Goal: Check status: Check status

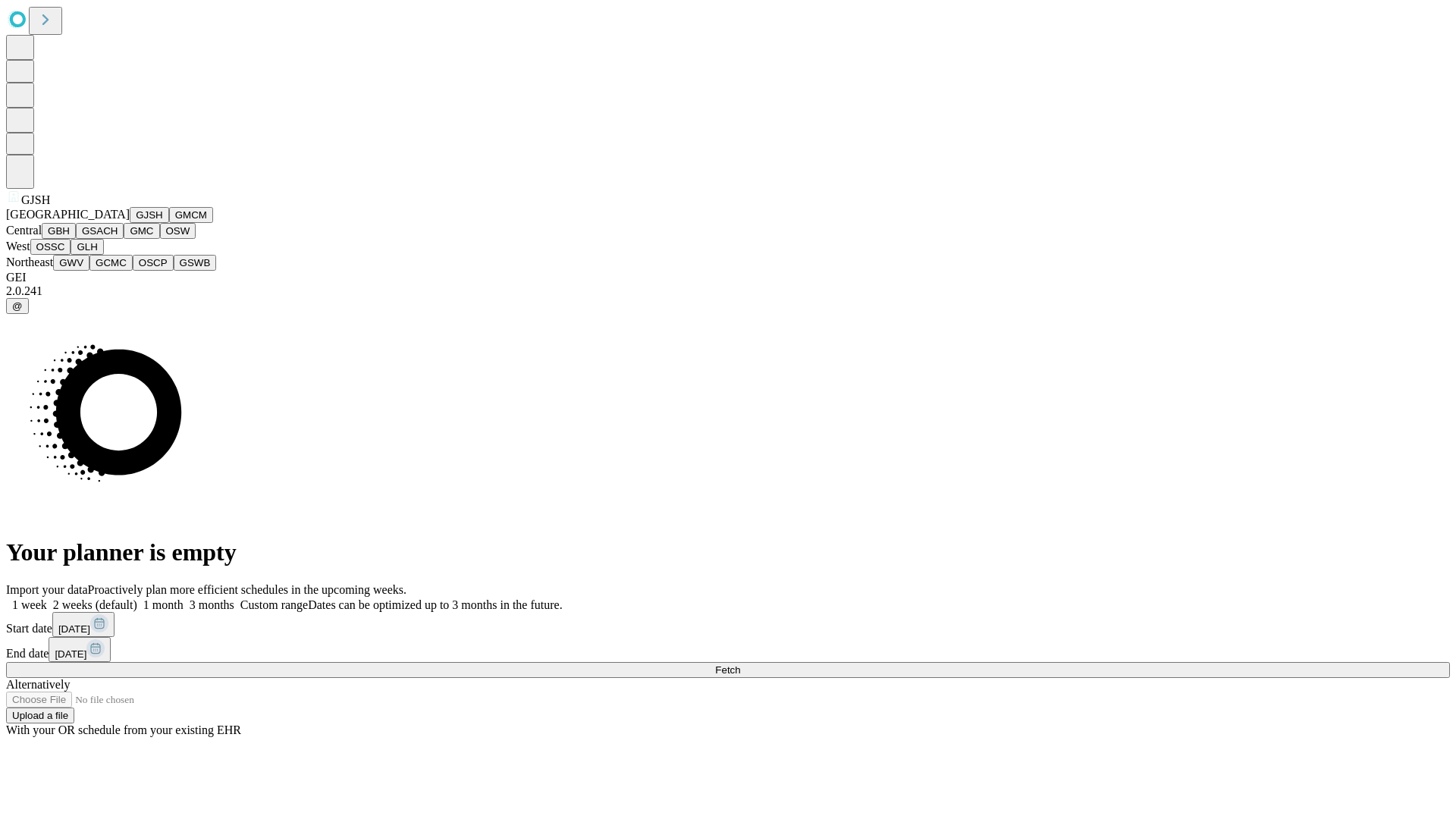
click at [129, 223] on button "GJSH" at bounding box center [149, 215] width 39 height 16
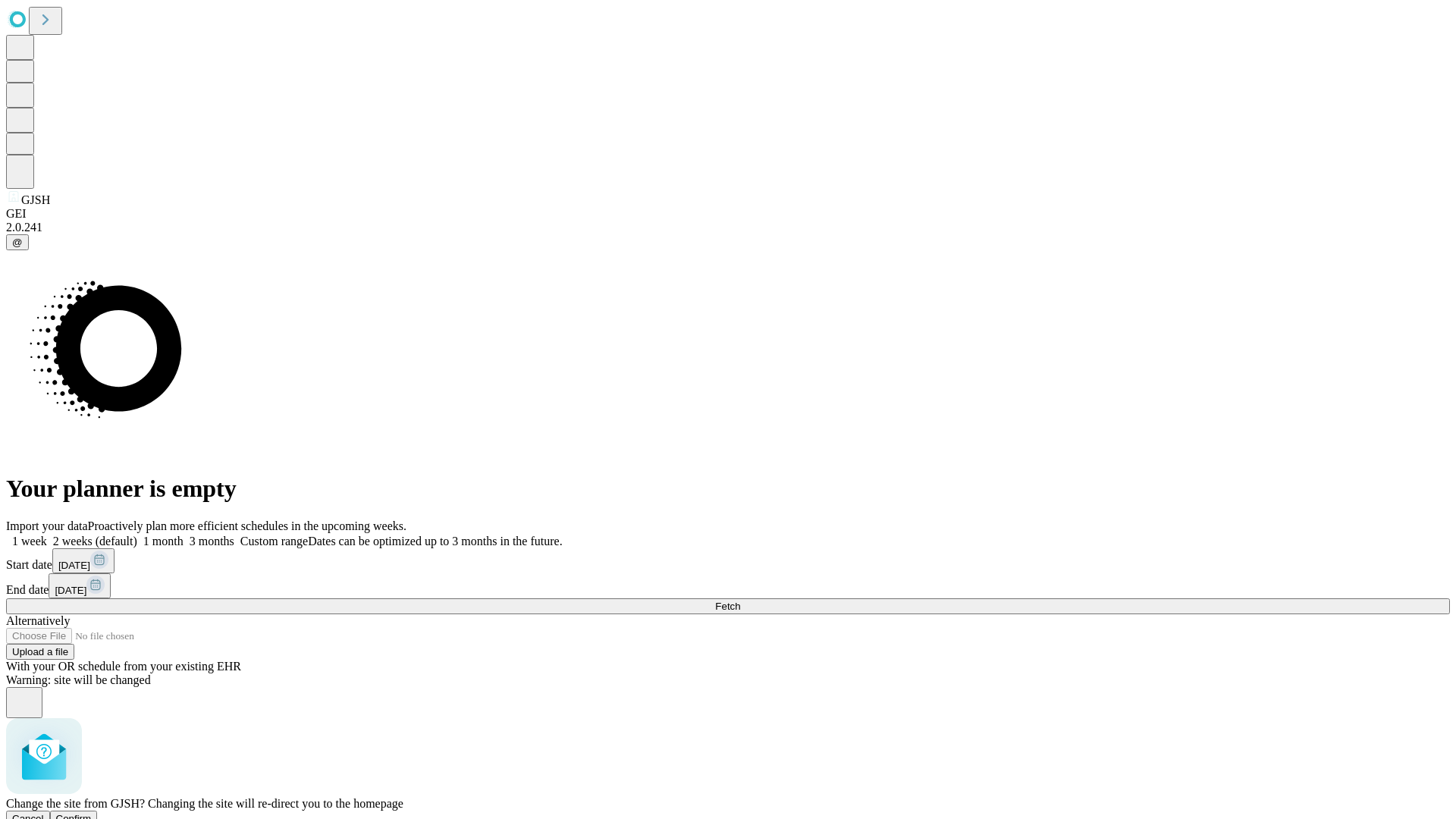
click at [92, 813] on span "Confirm" at bounding box center [74, 818] width 36 height 11
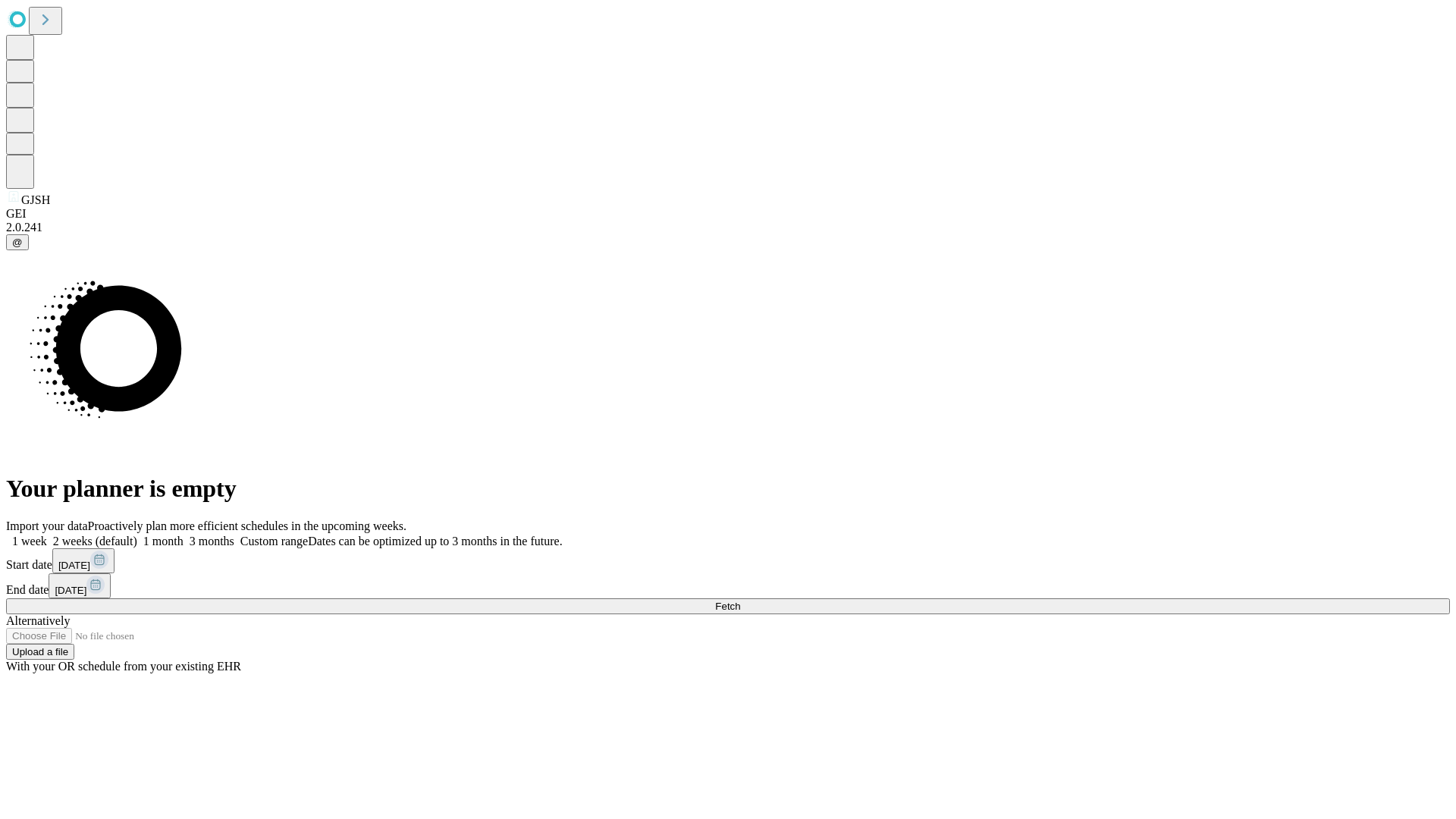
click at [183, 535] on label "1 month" at bounding box center [160, 541] width 46 height 13
click at [740, 601] on span "Fetch" at bounding box center [727, 606] width 25 height 11
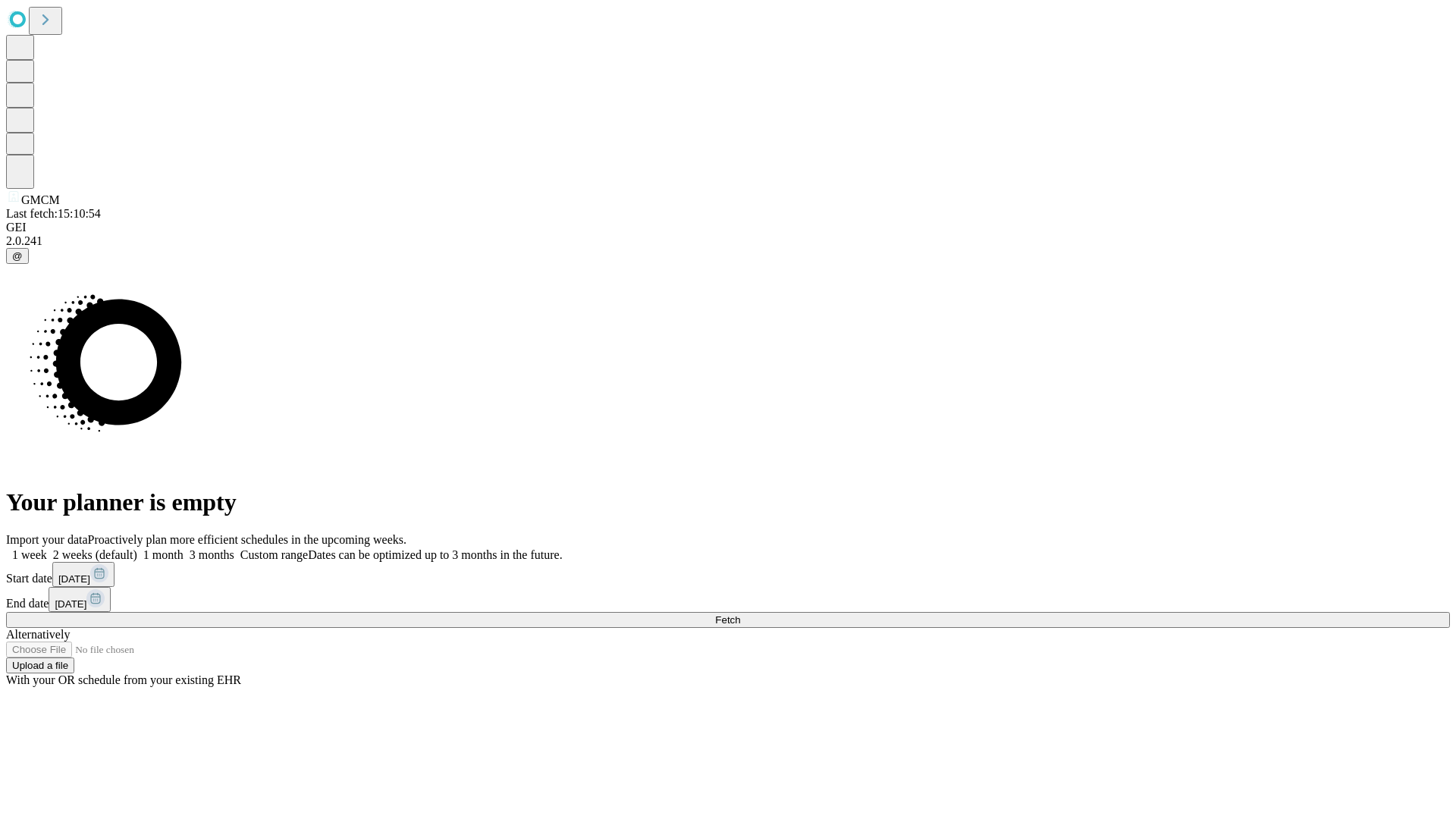
click at [183, 549] on label "1 month" at bounding box center [160, 555] width 46 height 13
click at [740, 614] on span "Fetch" at bounding box center [727, 620] width 25 height 11
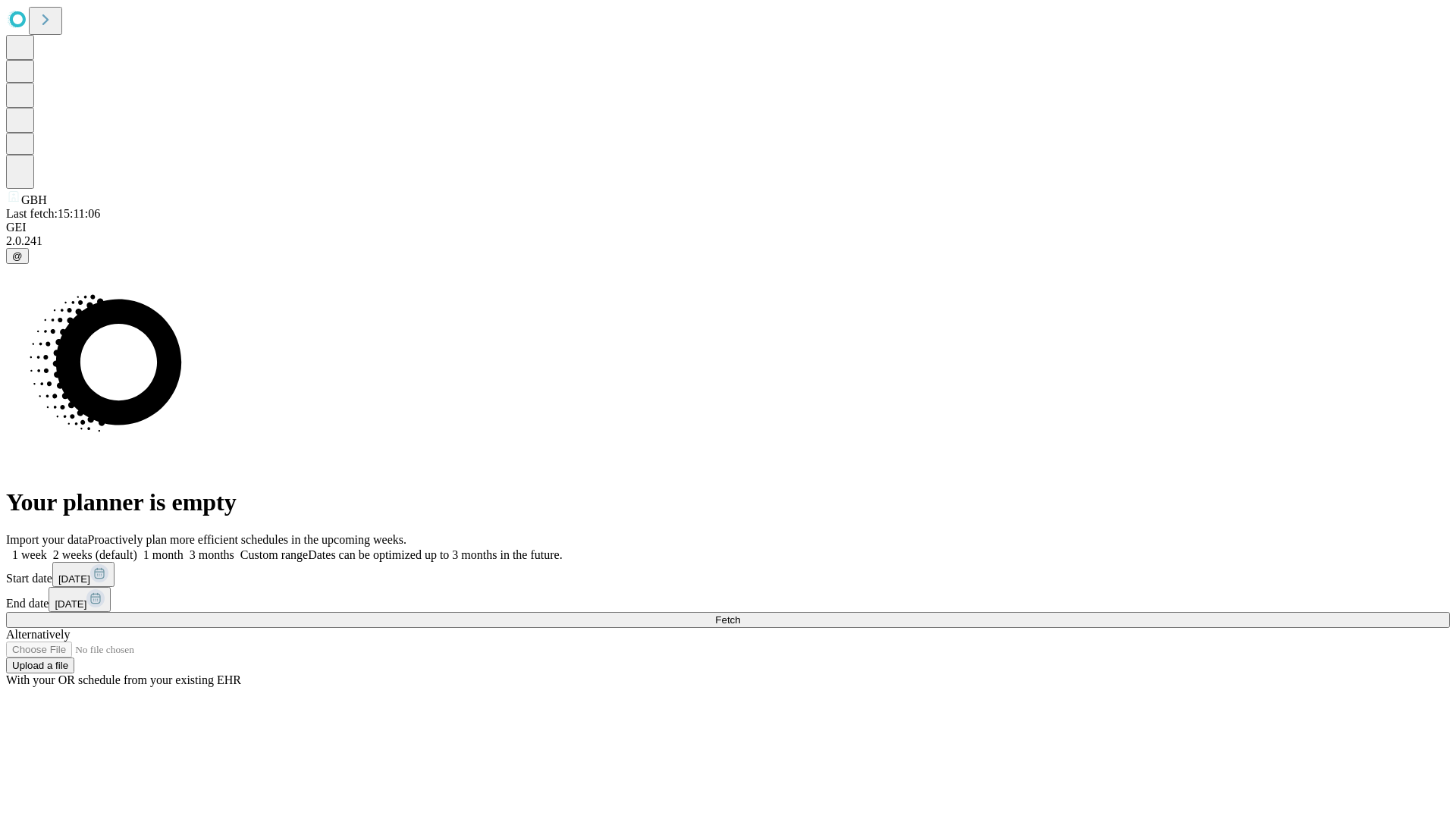
click at [183, 549] on label "1 month" at bounding box center [160, 555] width 46 height 13
click at [740, 614] on span "Fetch" at bounding box center [727, 620] width 25 height 11
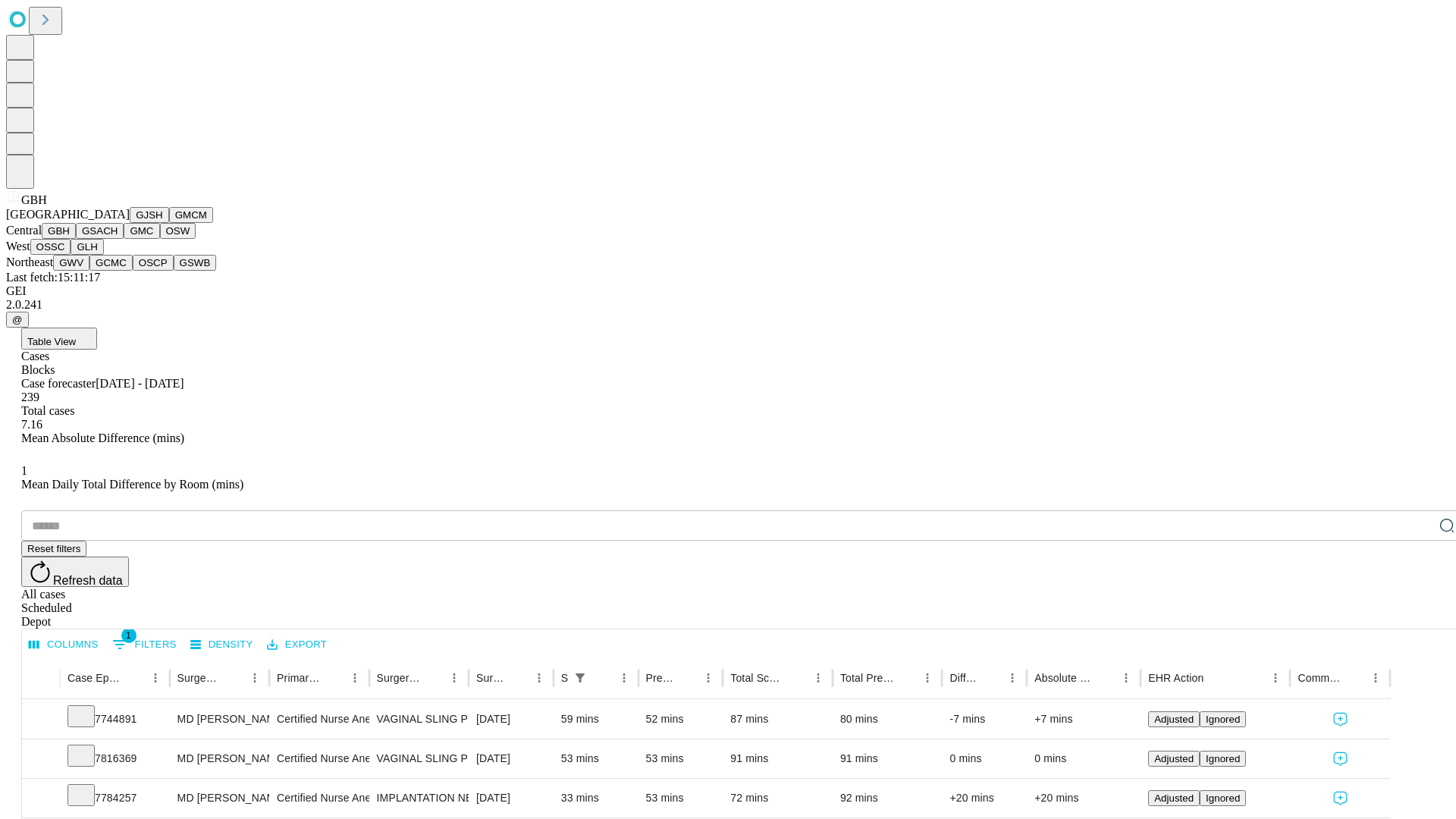
click at [117, 239] on button "GSACH" at bounding box center [100, 230] width 48 height 16
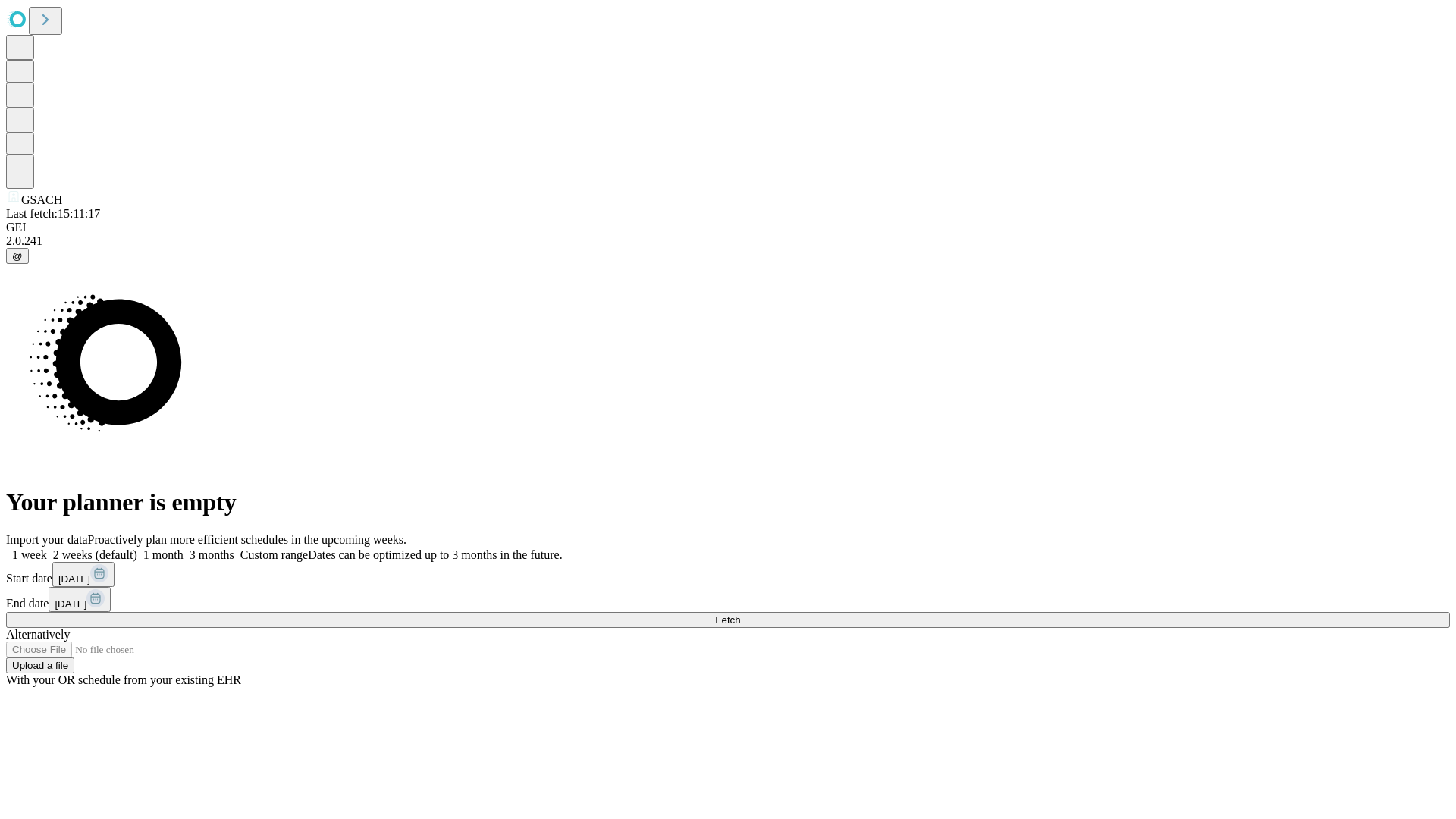
click at [740, 614] on span "Fetch" at bounding box center [727, 620] width 25 height 11
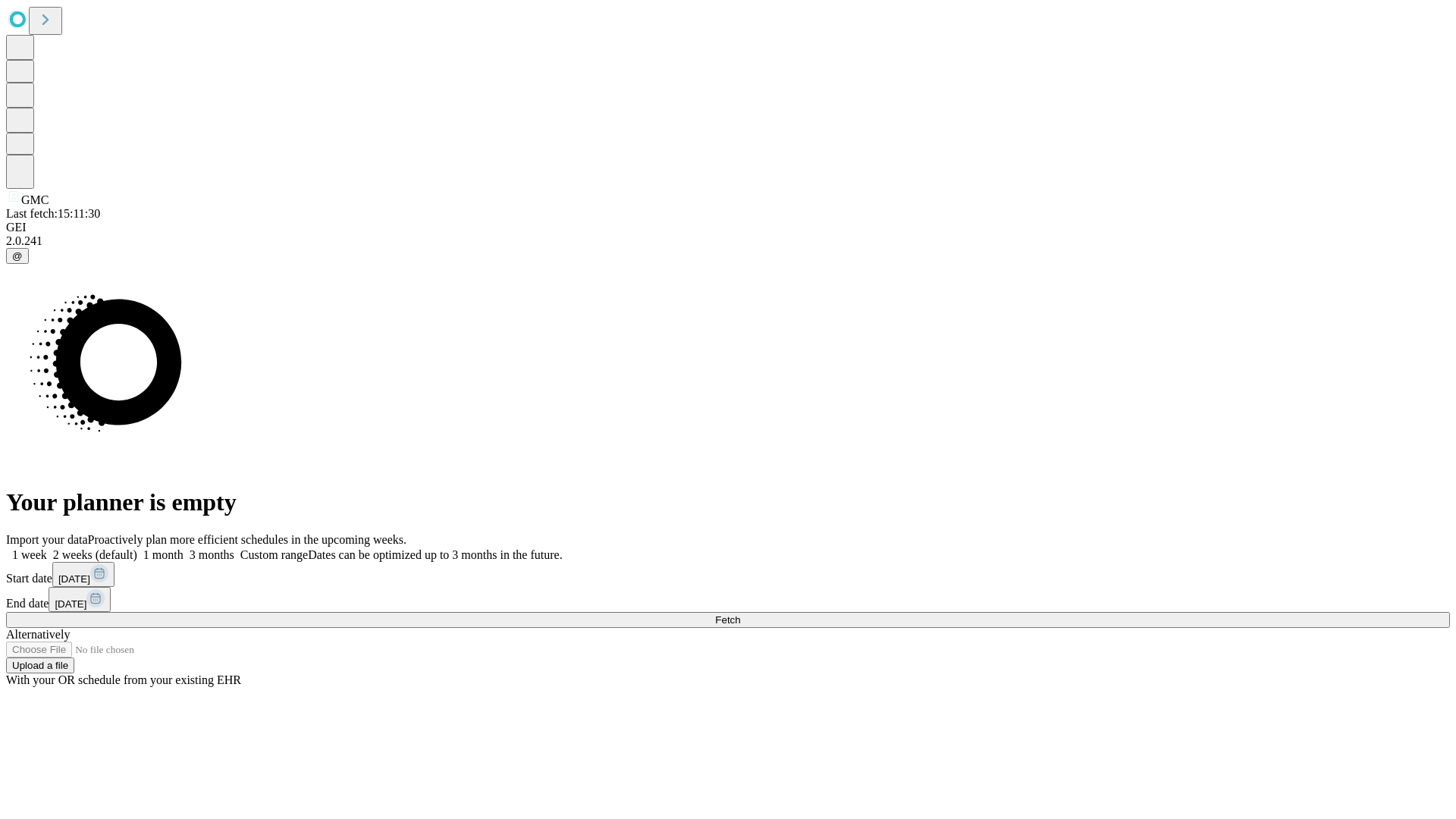
click at [183, 549] on label "1 month" at bounding box center [160, 555] width 46 height 13
click at [740, 614] on span "Fetch" at bounding box center [727, 620] width 25 height 11
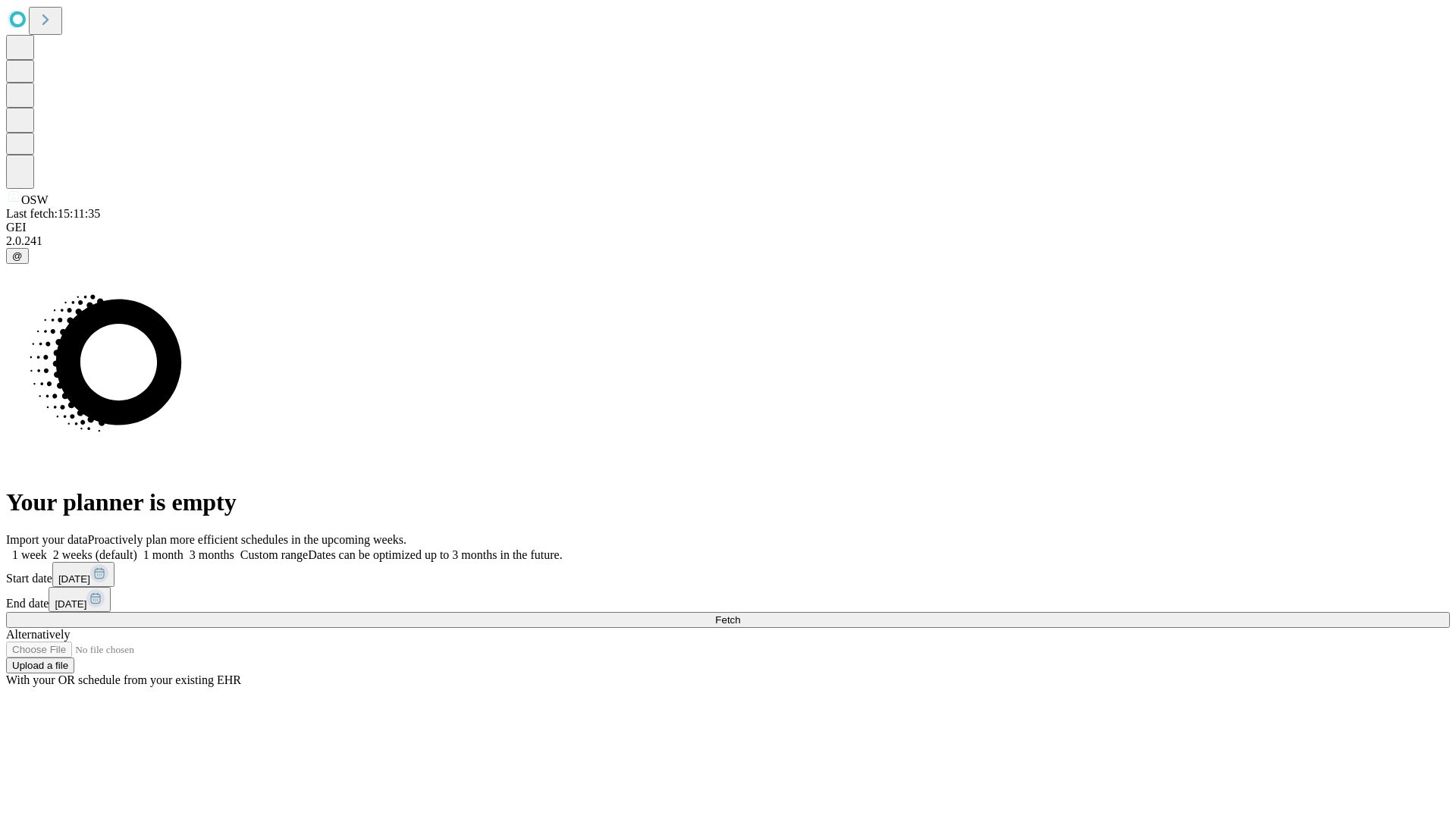
click at [183, 549] on label "1 month" at bounding box center [160, 555] width 46 height 13
click at [740, 614] on span "Fetch" at bounding box center [727, 620] width 25 height 11
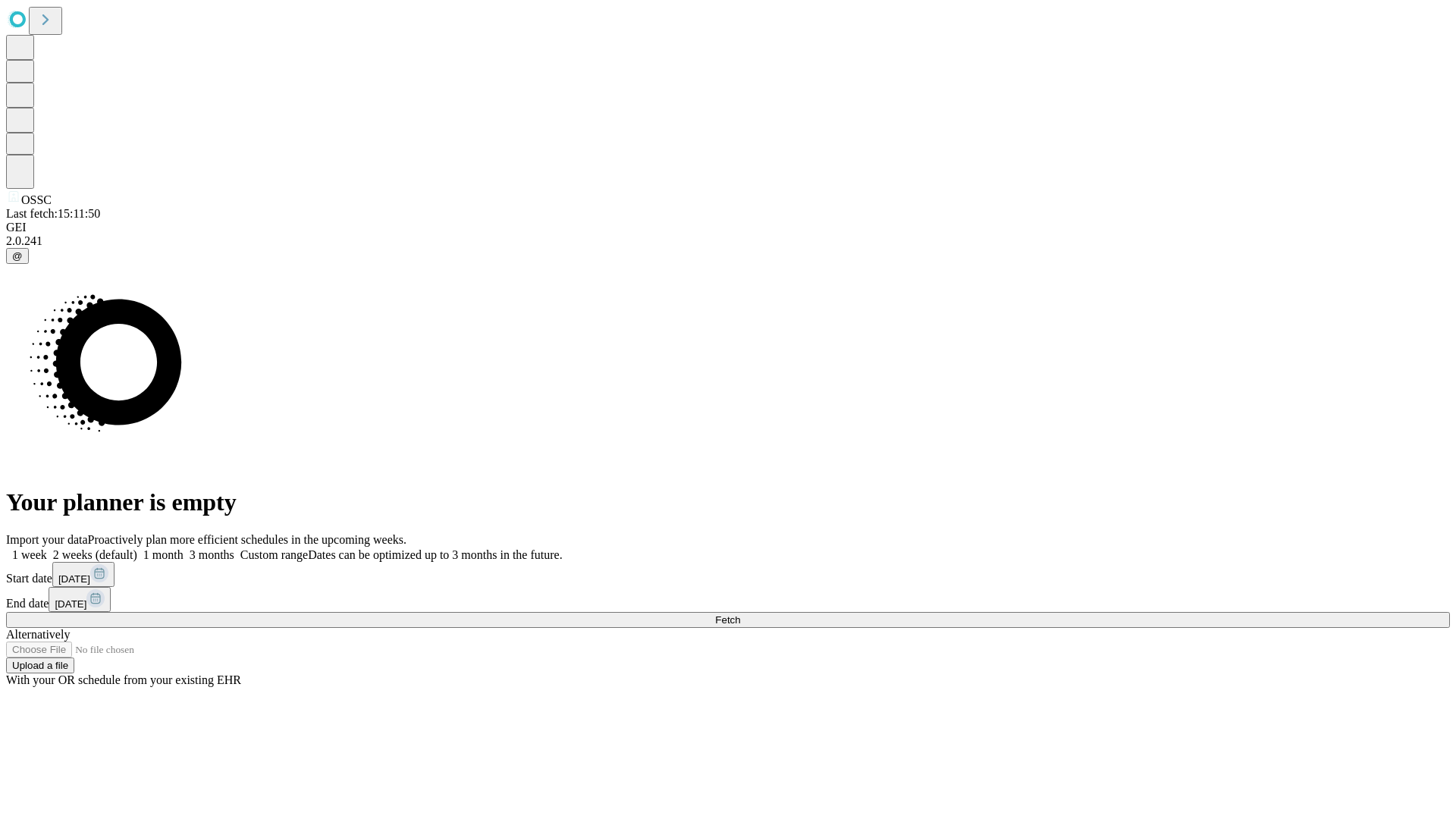
click at [183, 549] on label "1 month" at bounding box center [160, 555] width 46 height 13
click at [740, 614] on span "Fetch" at bounding box center [727, 620] width 25 height 11
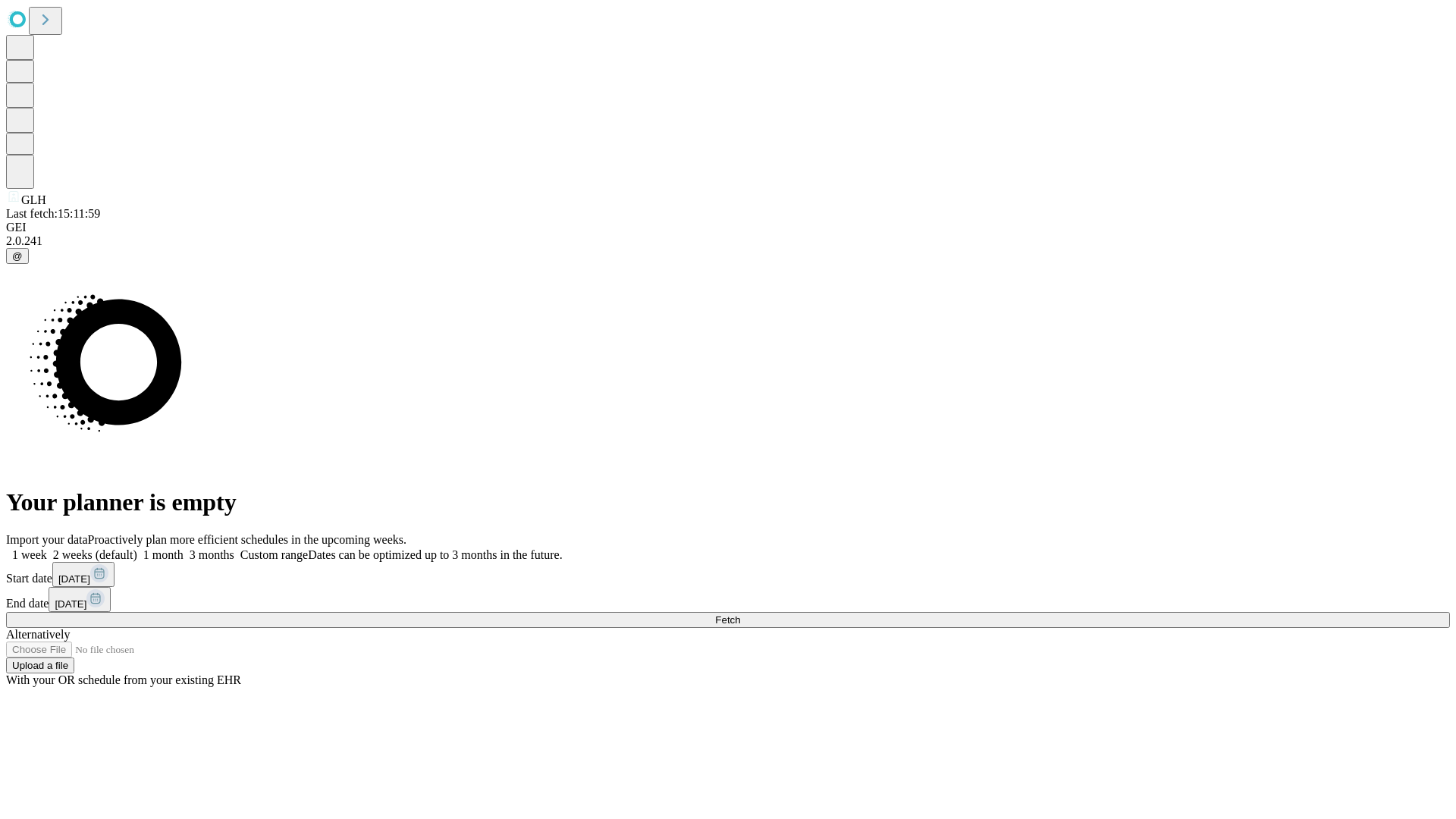
click at [740, 614] on span "Fetch" at bounding box center [727, 620] width 25 height 11
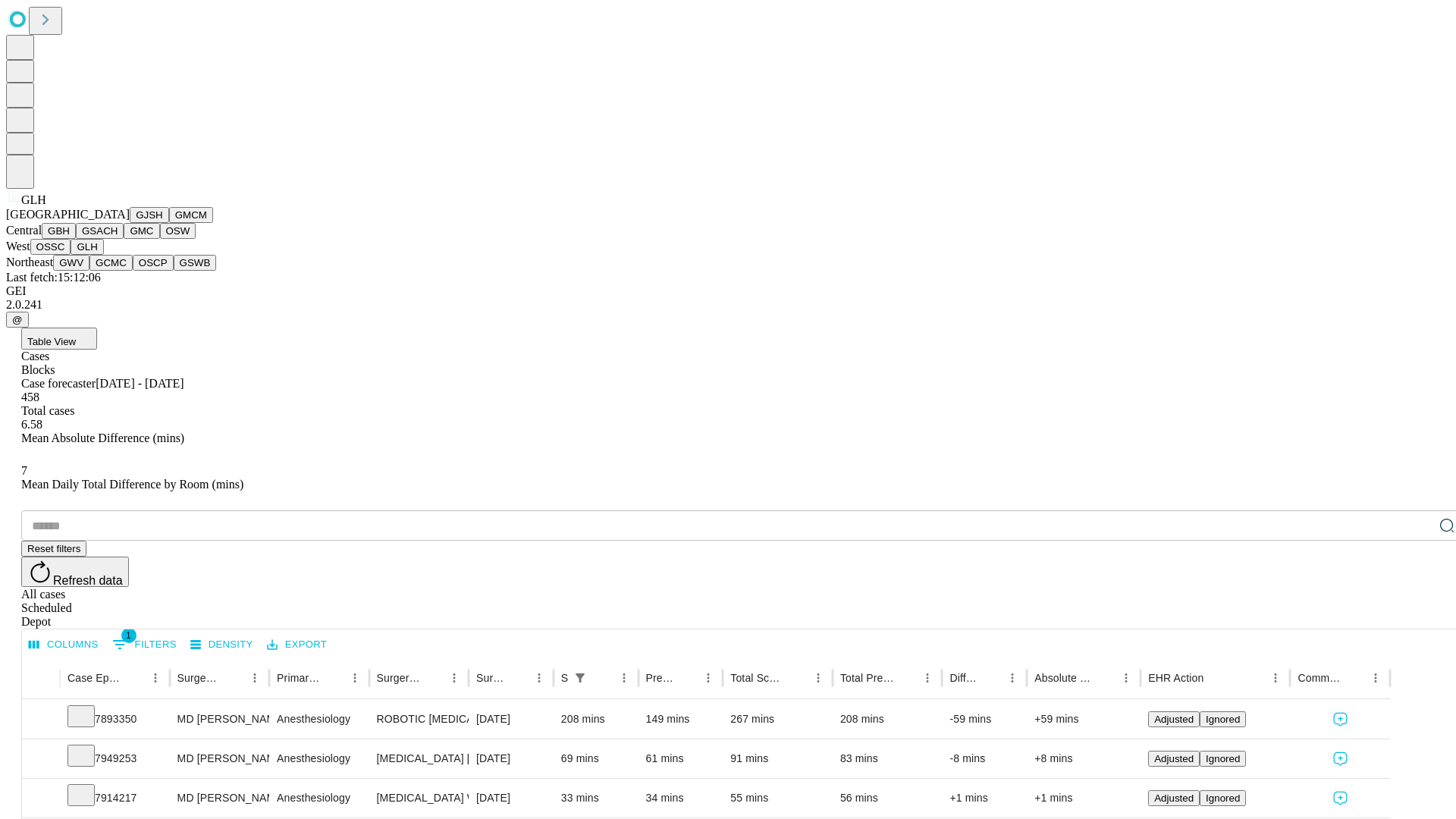
click at [90, 270] on button "GWV" at bounding box center [71, 263] width 37 height 16
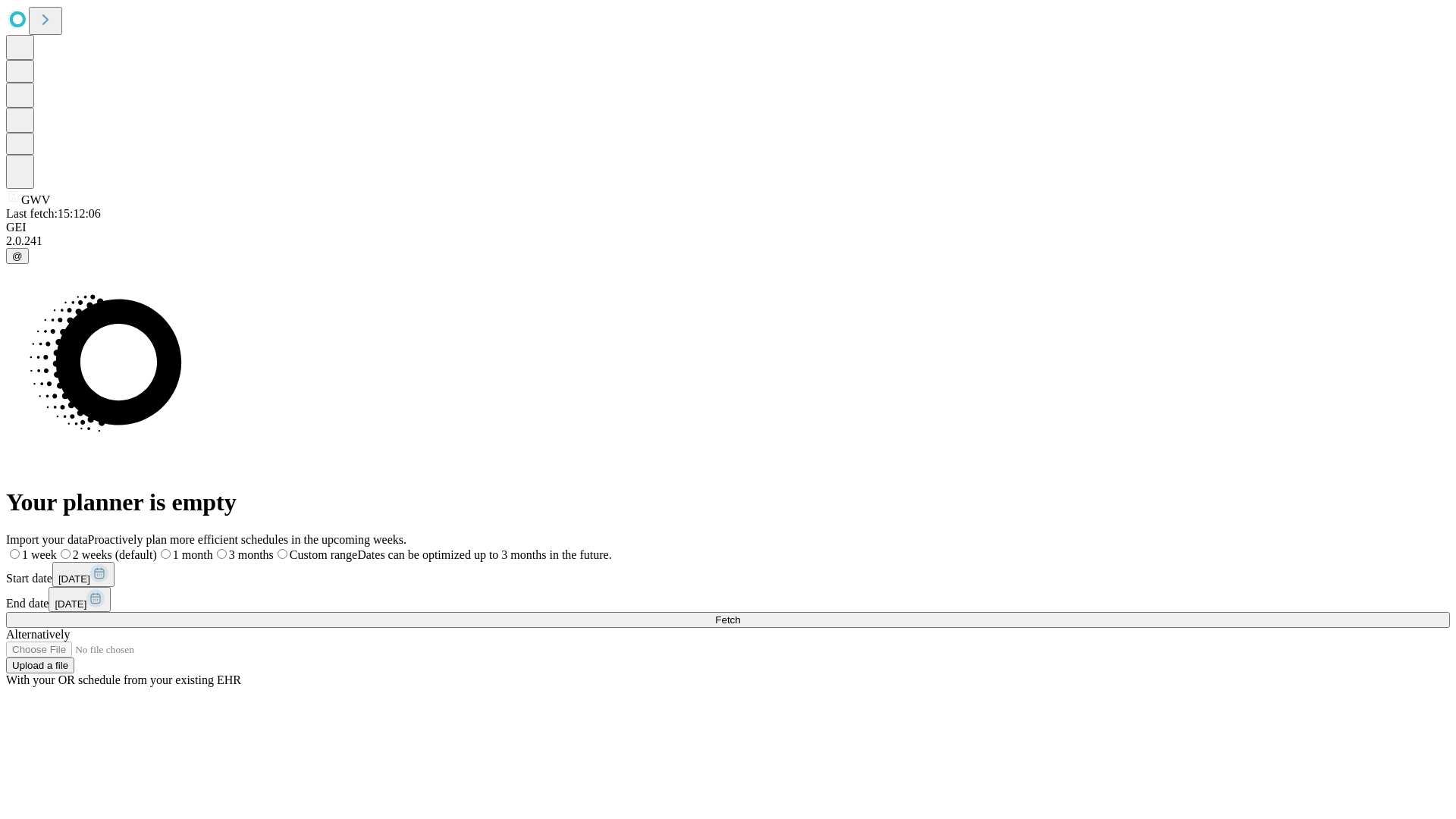
click at [213, 549] on label "1 month" at bounding box center [185, 555] width 56 height 13
click at [740, 614] on span "Fetch" at bounding box center [727, 620] width 25 height 11
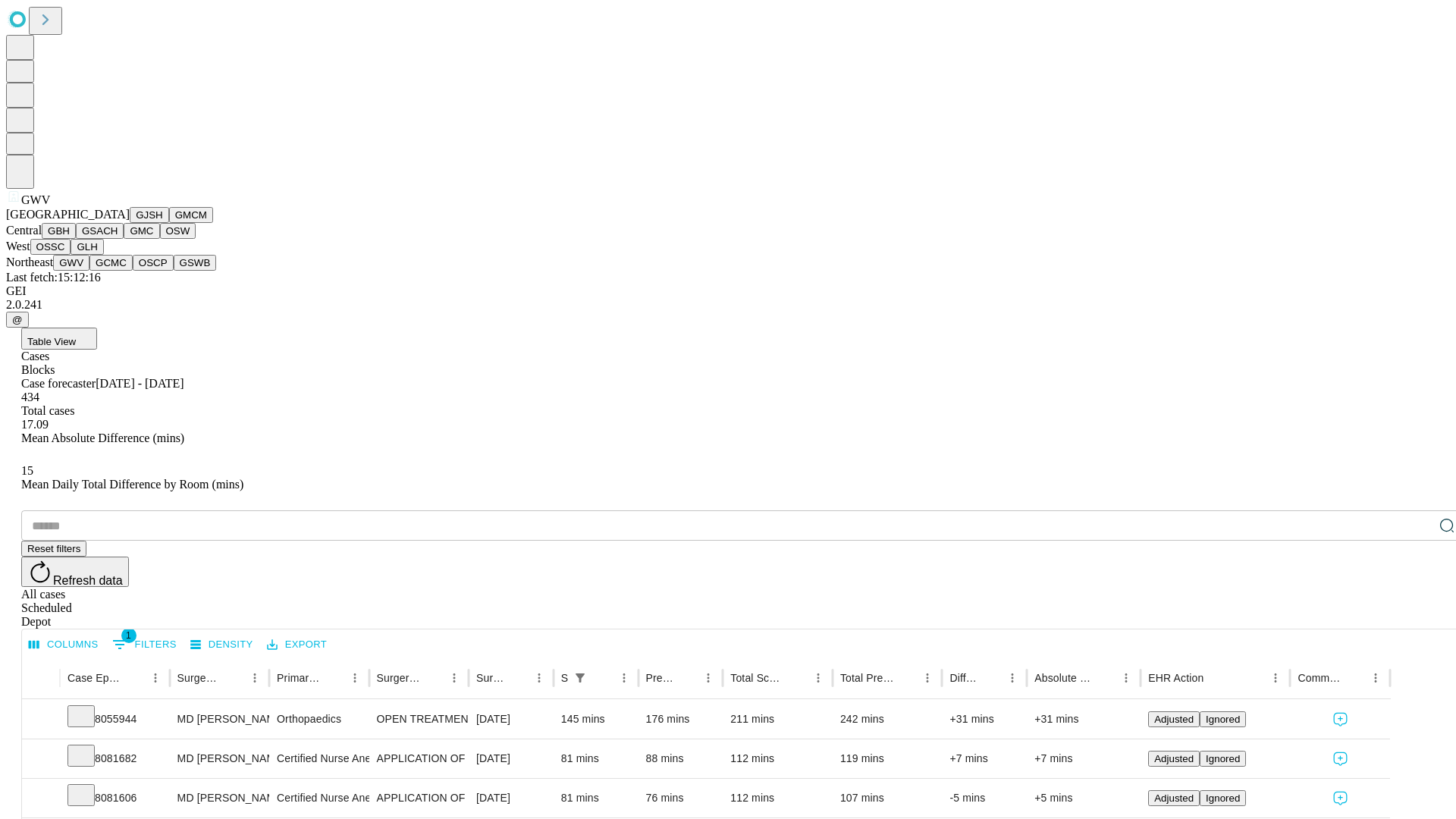
click at [117, 270] on button "GCMC" at bounding box center [111, 263] width 43 height 16
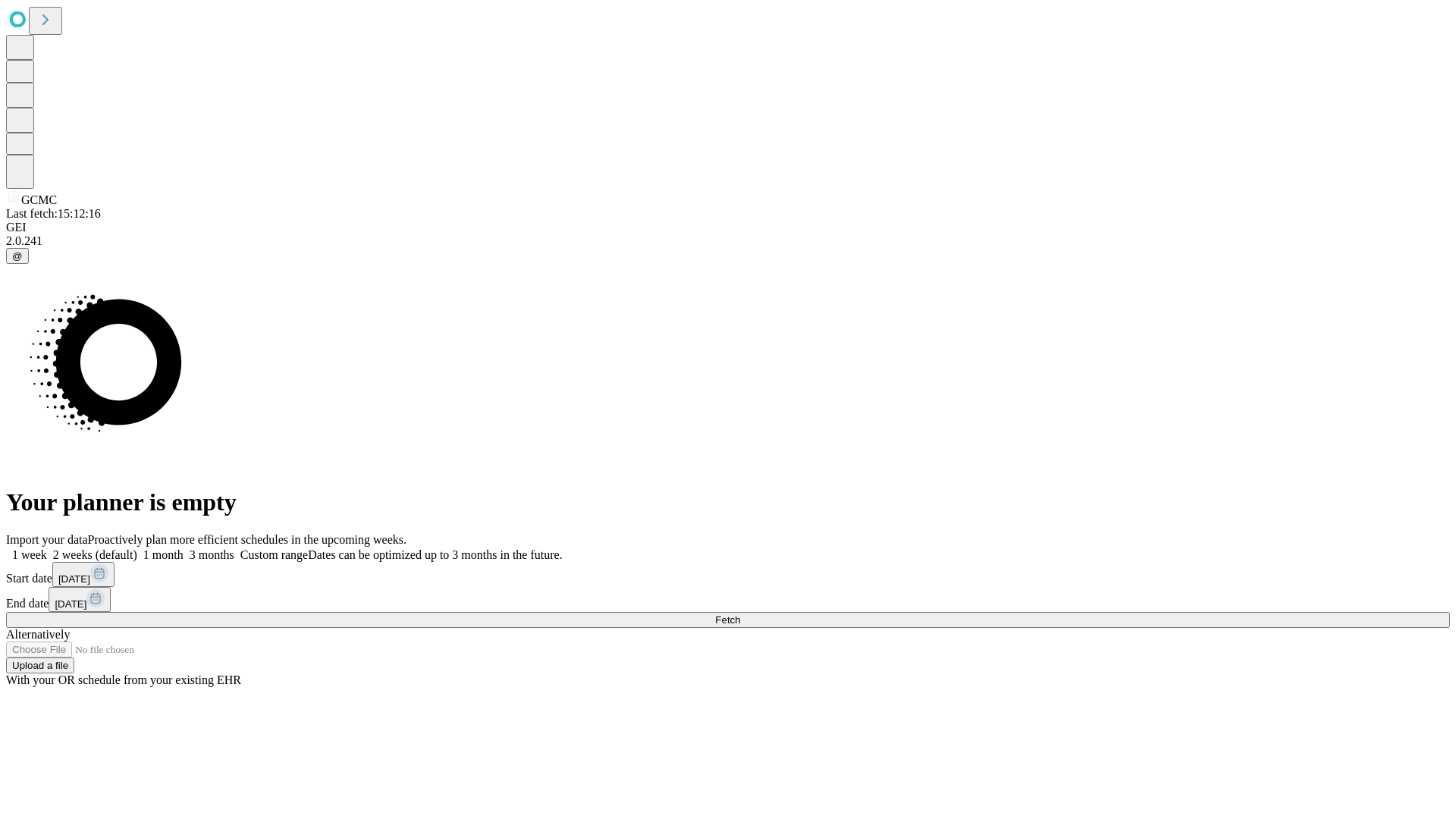
click at [183, 549] on label "1 month" at bounding box center [160, 555] width 46 height 13
click at [740, 614] on span "Fetch" at bounding box center [727, 620] width 25 height 11
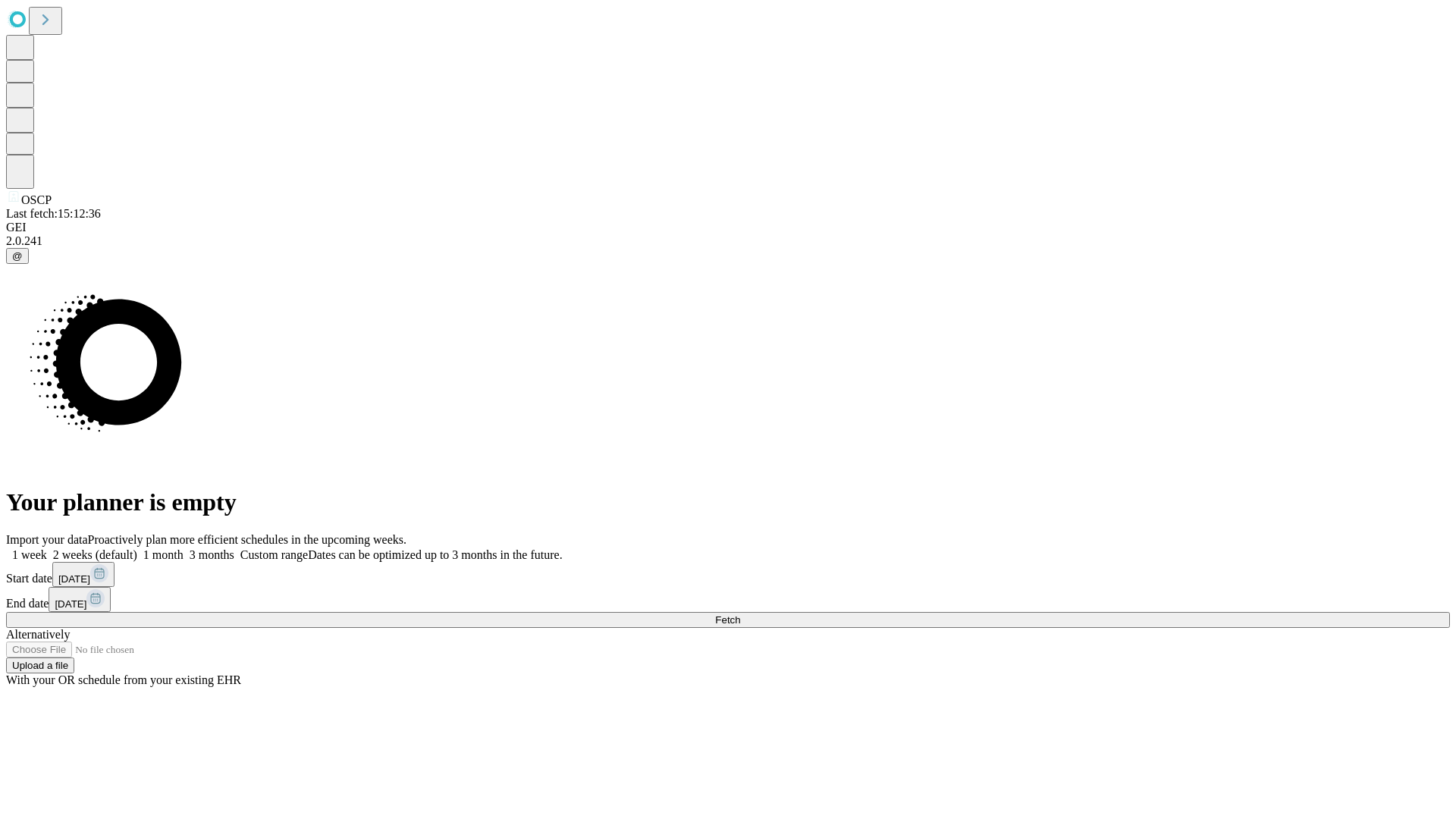
click at [740, 614] on span "Fetch" at bounding box center [727, 620] width 25 height 11
